Goal: Use online tool/utility: Utilize a website feature to perform a specific function

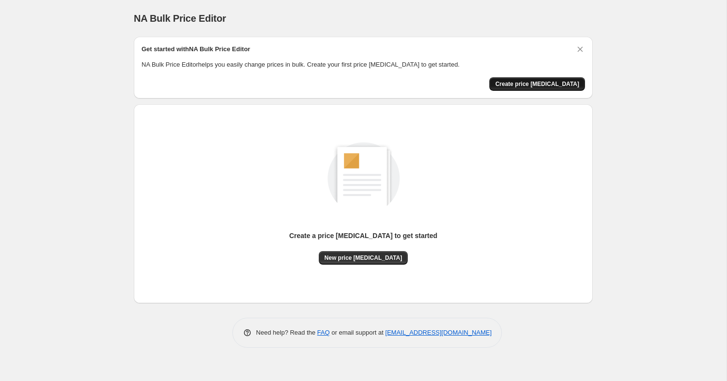
click at [534, 81] on span "Create price [MEDICAL_DATA]" at bounding box center [537, 84] width 84 height 8
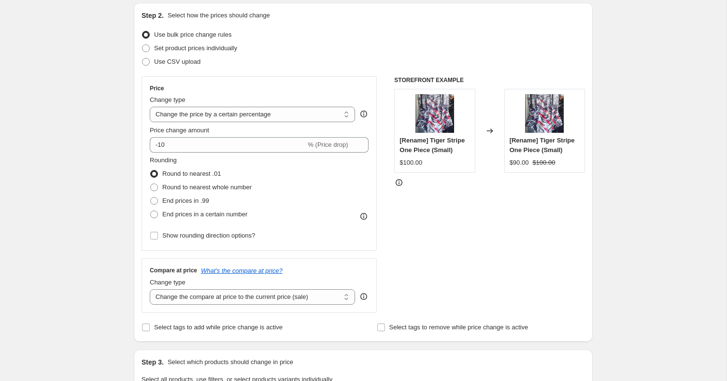
scroll to position [103, 0]
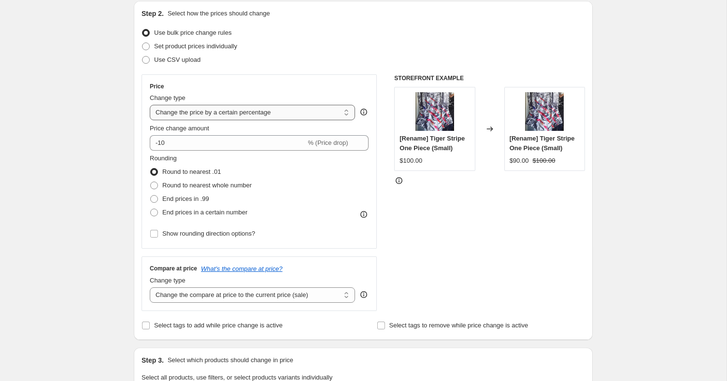
click at [330, 112] on select "Change the price to a certain amount Change the price by a certain amount Chang…" at bounding box center [252, 112] width 205 height 15
select select "to"
click at [150, 105] on select "Change the price to a certain amount Change the price by a certain amount Chang…" at bounding box center [252, 112] width 205 height 15
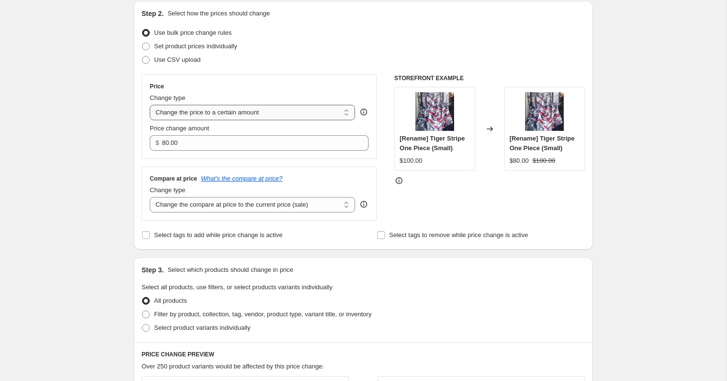
click at [304, 110] on select "Change the price to a certain amount Change the price by a certain amount Chang…" at bounding box center [252, 112] width 205 height 15
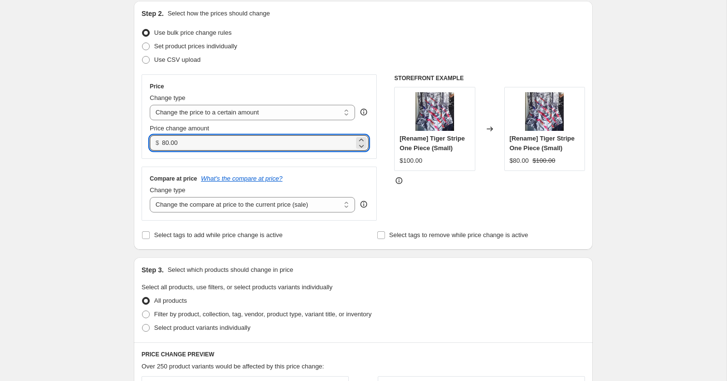
drag, startPoint x: 195, startPoint y: 142, endPoint x: 143, endPoint y: 144, distance: 51.7
click at [143, 144] on div "Price Change type Change the price to a certain amount Change the price by a ce…" at bounding box center [259, 116] width 235 height 85
type input "40.00"
click at [327, 158] on div "Price Change type Change the price to a certain amount Change the price by a ce…" at bounding box center [259, 147] width 235 height 146
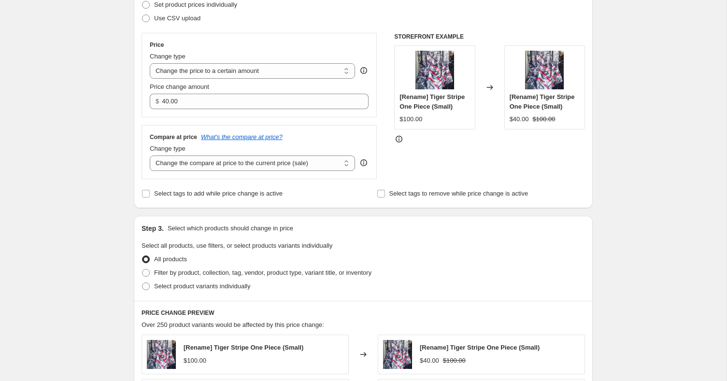
scroll to position [147, 0]
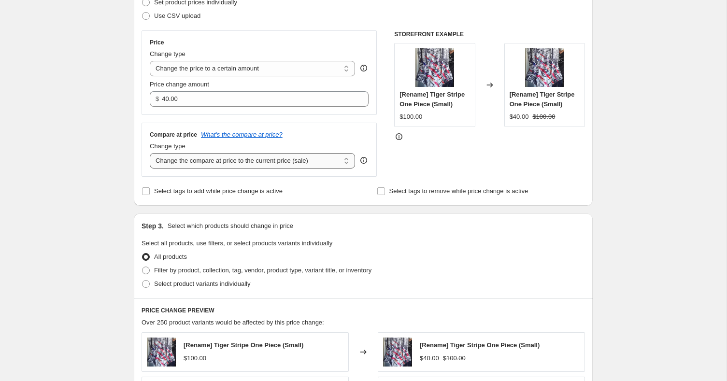
click at [338, 159] on select "Change the compare at price to the current price (sale) Change the compare at p…" at bounding box center [252, 160] width 205 height 15
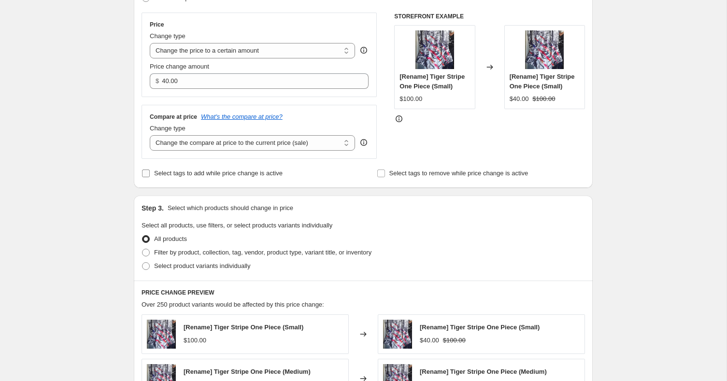
scroll to position [178, 0]
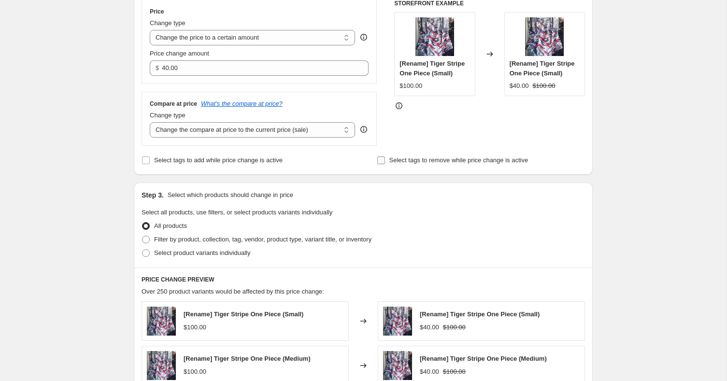
click at [378, 160] on input "Select tags to remove while price change is active" at bounding box center [381, 160] width 8 height 8
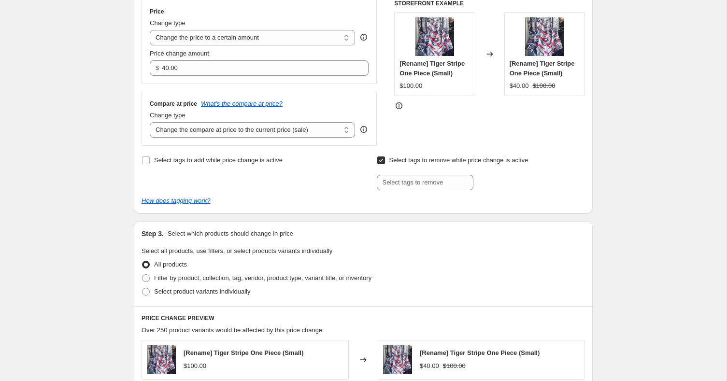
click at [382, 160] on input "Select tags to remove while price change is active" at bounding box center [381, 160] width 8 height 8
checkbox input "false"
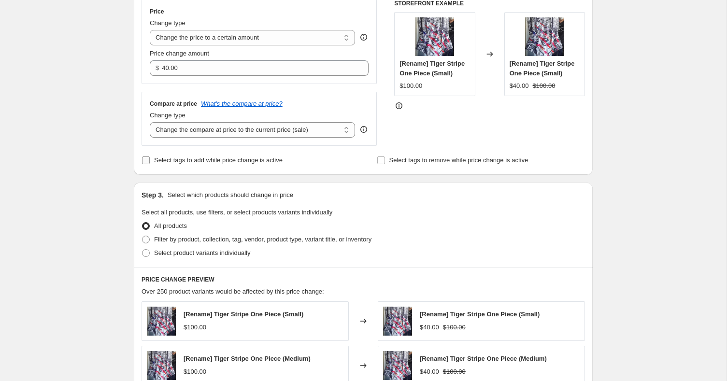
click at [261, 163] on span "Select tags to add while price change is active" at bounding box center [218, 159] width 128 height 7
click at [150, 163] on input "Select tags to add while price change is active" at bounding box center [146, 160] width 8 height 8
checkbox input "true"
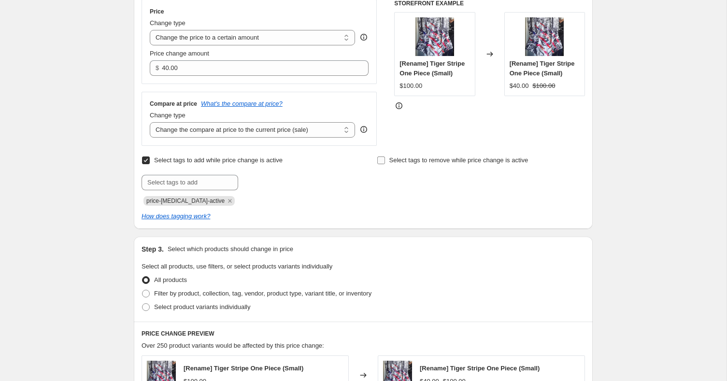
click at [387, 159] on label "Select tags to remove while price change is active" at bounding box center [453, 161] width 152 height 14
click at [385, 159] on input "Select tags to remove while price change is active" at bounding box center [381, 160] width 8 height 8
checkbox input "true"
click at [397, 180] on input "text" at bounding box center [425, 182] width 97 height 15
click at [266, 163] on span "Select tags to add while price change is active" at bounding box center [218, 159] width 128 height 7
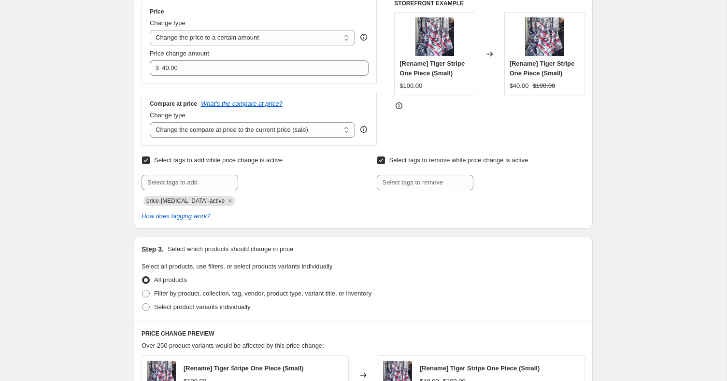
click at [150, 163] on input "Select tags to add while price change is active" at bounding box center [146, 160] width 8 height 8
checkbox input "false"
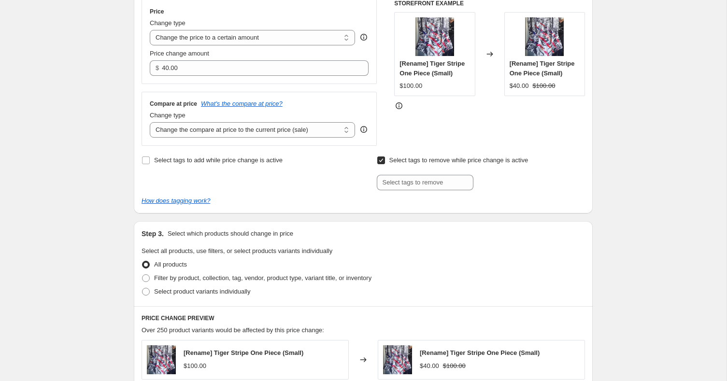
click at [379, 158] on input "Select tags to remove while price change is active" at bounding box center [381, 160] width 8 height 8
checkbox input "false"
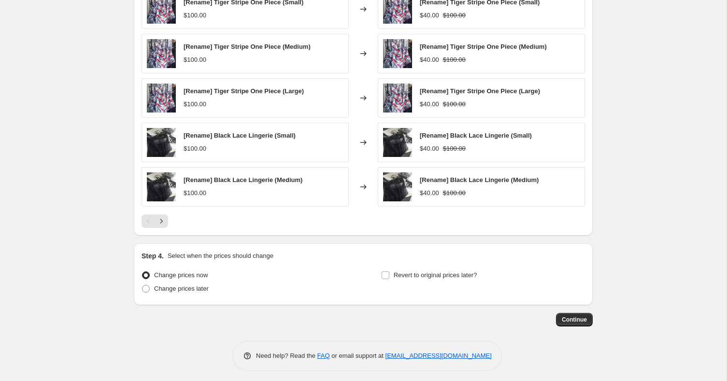
scroll to position [493, 0]
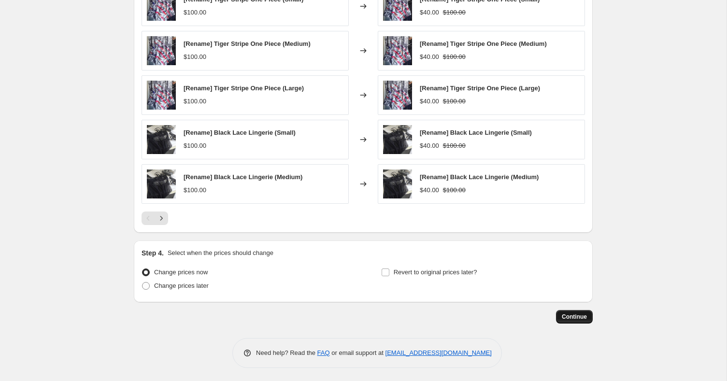
click at [575, 319] on span "Continue" at bounding box center [574, 317] width 25 height 8
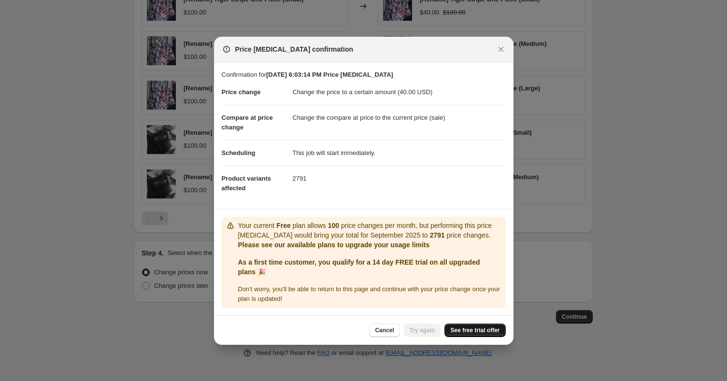
click at [461, 326] on span "See free trial offer" at bounding box center [474, 330] width 49 height 8
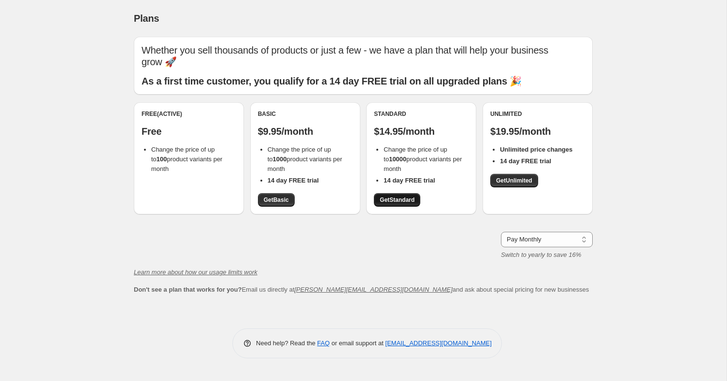
click at [395, 196] on span "Get Standard" at bounding box center [397, 200] width 35 height 8
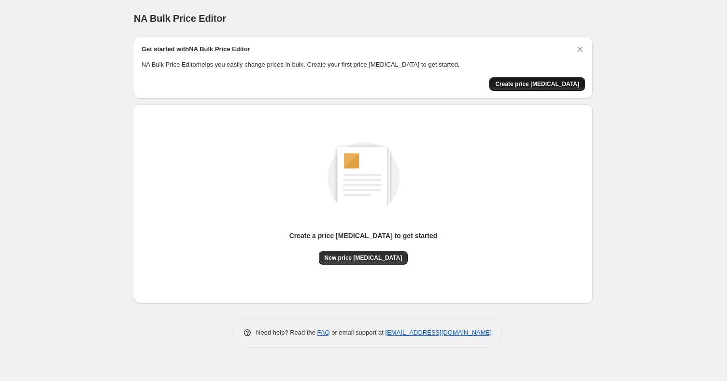
click at [516, 90] on button "Create price [MEDICAL_DATA]" at bounding box center [537, 84] width 96 height 14
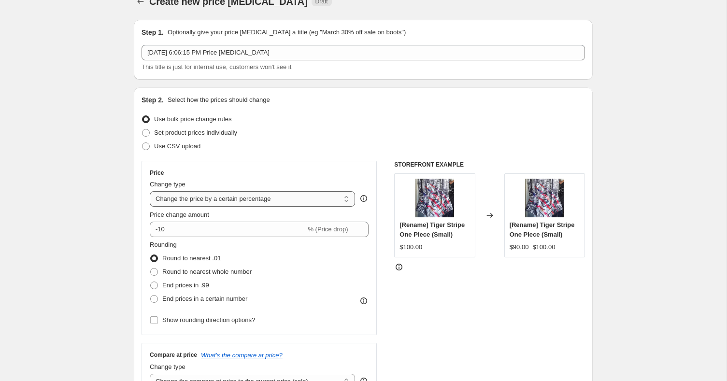
scroll to position [16, 0]
click at [193, 201] on select "Change the price to a certain amount Change the price by a certain amount Chang…" at bounding box center [252, 199] width 205 height 15
select select "to"
click at [150, 192] on select "Change the price to a certain amount Change the price by a certain amount Chang…" at bounding box center [252, 199] width 205 height 15
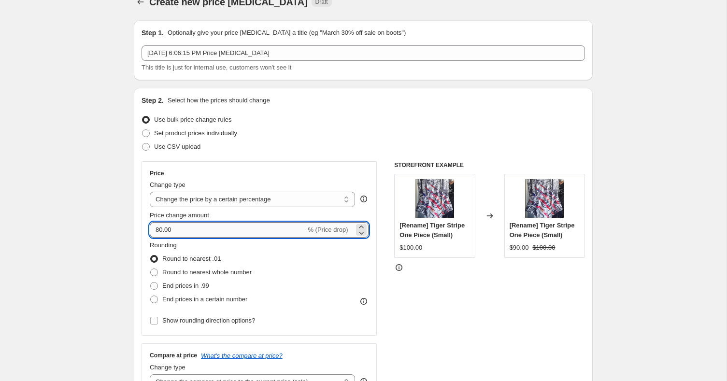
click at [163, 228] on input "80.00" at bounding box center [228, 229] width 156 height 15
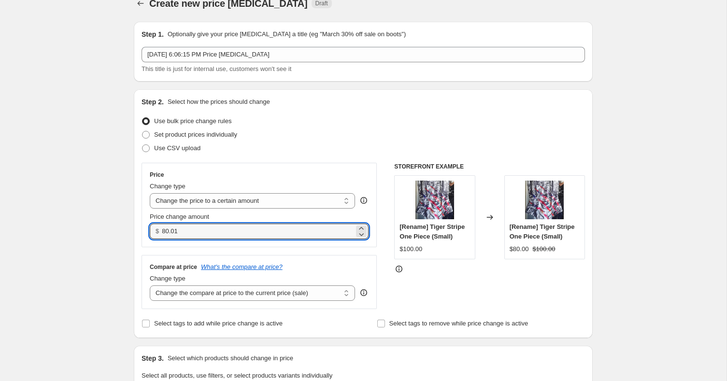
drag, startPoint x: 181, startPoint y: 231, endPoint x: 150, endPoint y: 231, distance: 30.9
click at [152, 231] on div "$ 80.01" at bounding box center [259, 231] width 219 height 15
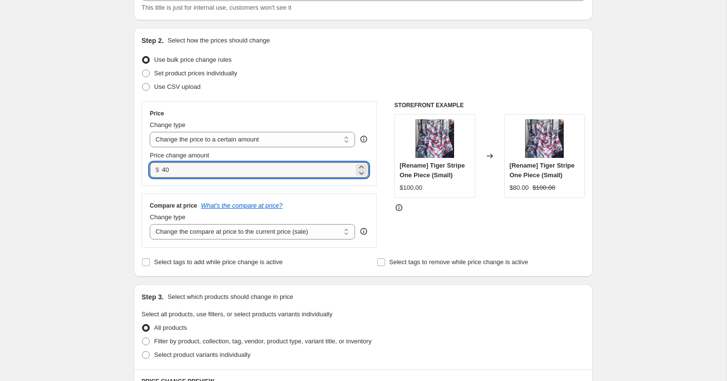
scroll to position [77, 0]
type input "40.00"
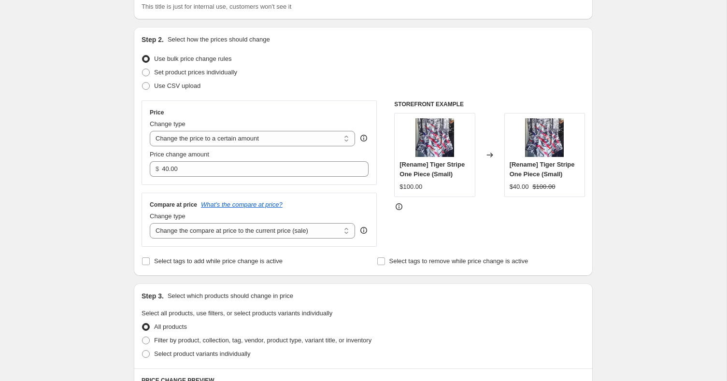
click at [175, 249] on div "Step 2. Select how the prices should change Use bulk price change rules Set pro…" at bounding box center [363, 151] width 443 height 233
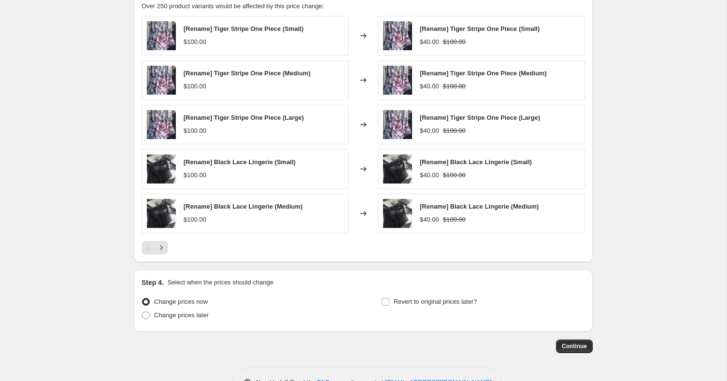
scroll to position [471, 0]
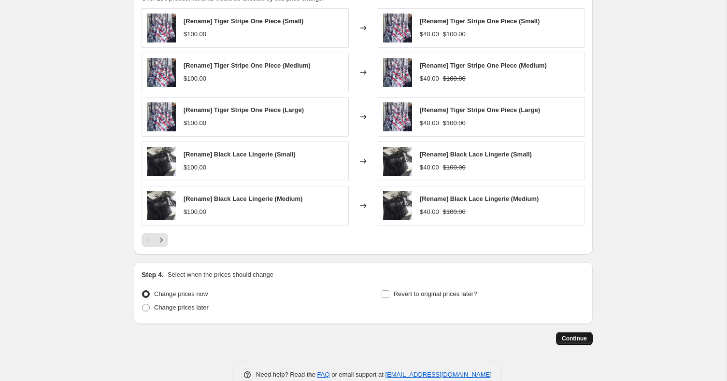
click at [581, 340] on span "Continue" at bounding box center [574, 339] width 25 height 8
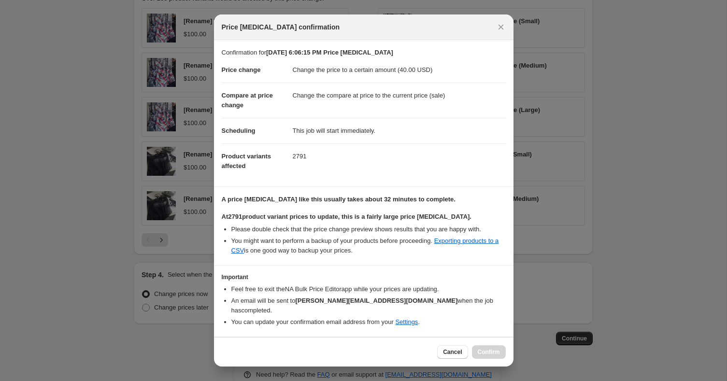
scroll to position [18, 0]
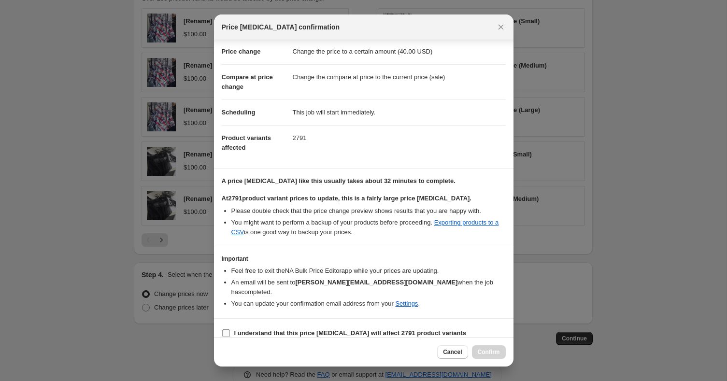
click at [288, 329] on b "I understand that this price change job will affect 2791 product variants" at bounding box center [350, 332] width 232 height 7
click at [230, 329] on input "I understand that this price change job will affect 2791 product variants" at bounding box center [226, 333] width 8 height 8
checkbox input "true"
click at [487, 349] on span "Confirm" at bounding box center [489, 352] width 22 height 8
